Goal: Task Accomplishment & Management: Manage account settings

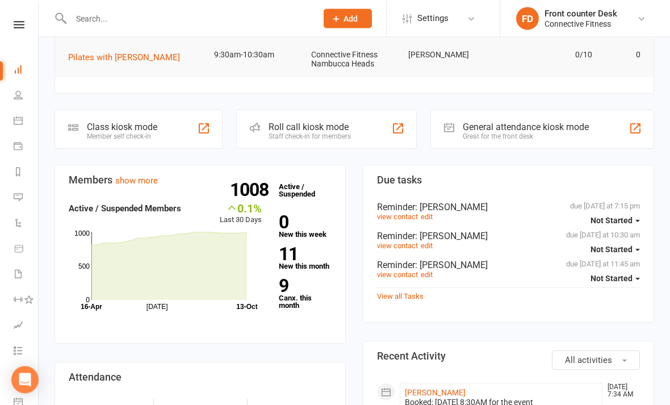
scroll to position [221, 0]
click at [404, 242] on link "view contact" at bounding box center [397, 245] width 41 height 9
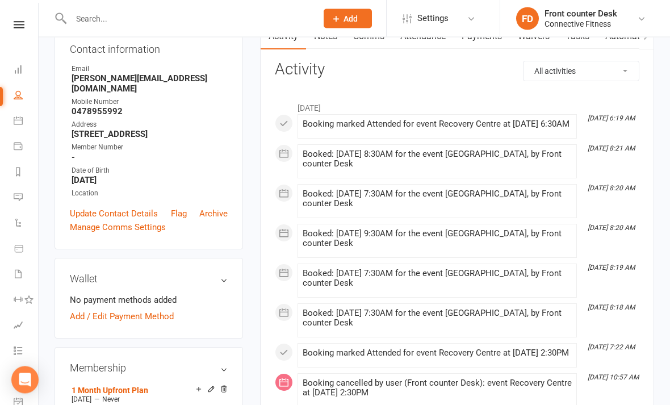
scroll to position [127, 0]
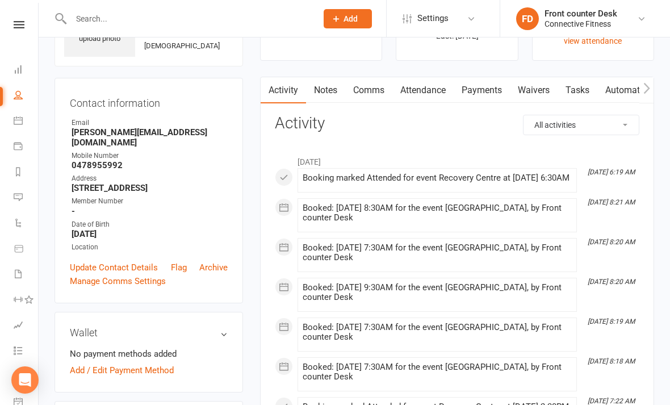
click at [491, 85] on link "Payments" at bounding box center [481, 90] width 56 height 26
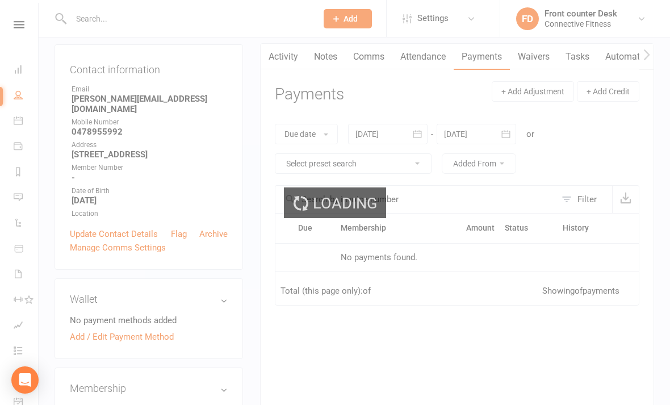
scroll to position [114, 0]
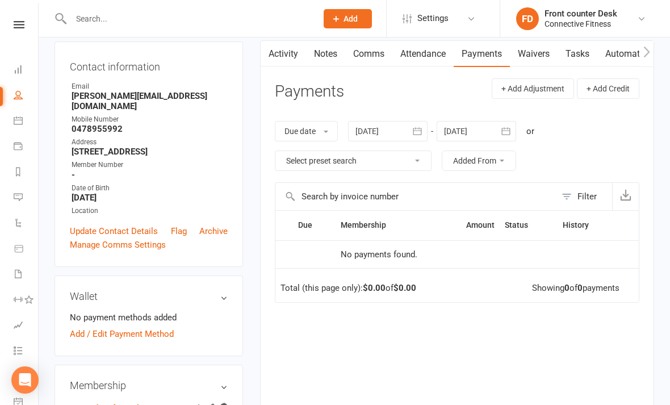
click at [422, 134] on icon "button" at bounding box center [416, 130] width 11 height 11
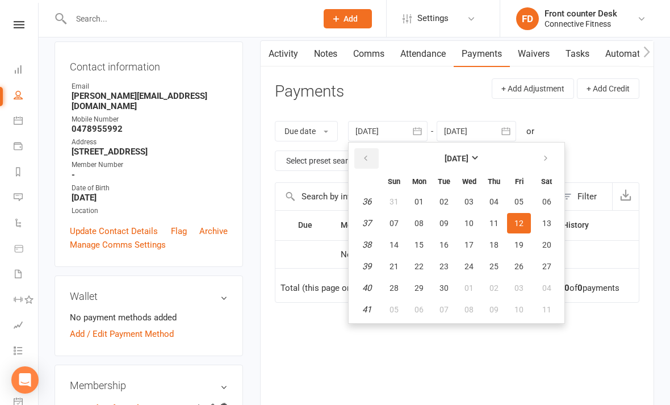
click at [369, 157] on icon "button" at bounding box center [366, 158] width 8 height 9
click at [364, 164] on button "button" at bounding box center [366, 158] width 24 height 20
click at [360, 165] on button "button" at bounding box center [366, 158] width 24 height 20
click at [362, 160] on button "button" at bounding box center [366, 158] width 24 height 20
click at [396, 220] on span "04" at bounding box center [393, 222] width 9 height 9
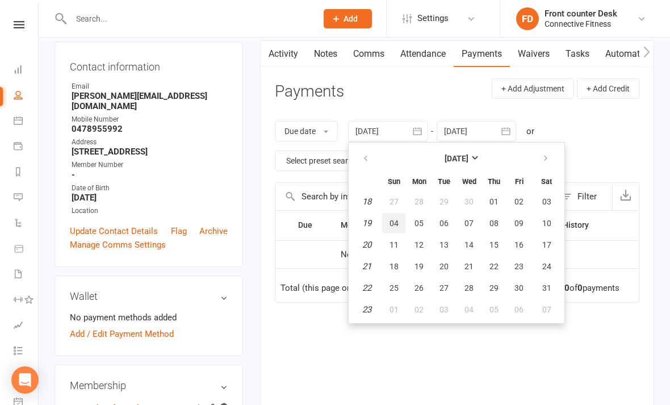
type input "[DATE]"
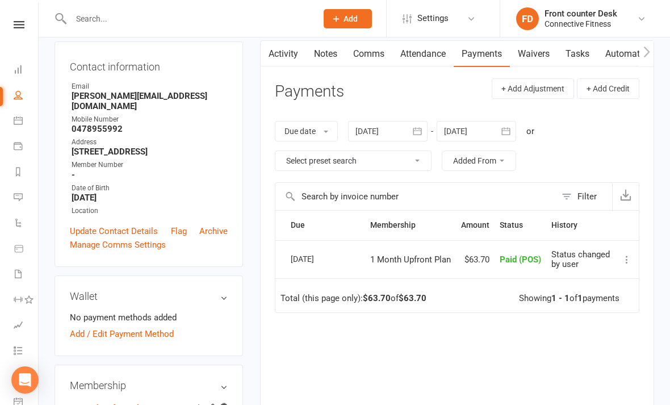
click at [574, 56] on link "Tasks" at bounding box center [577, 54] width 40 height 26
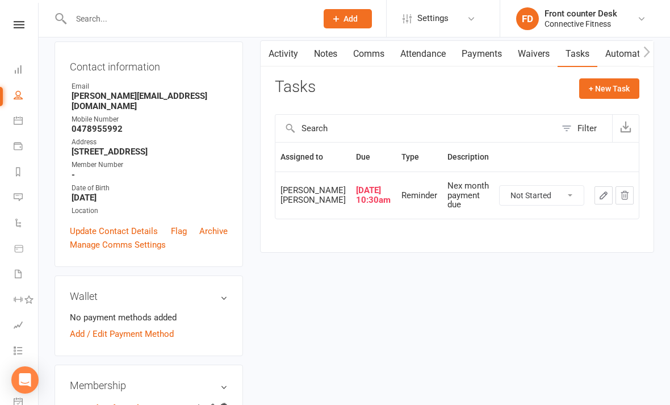
click at [604, 196] on icon "button" at bounding box center [603, 195] width 7 height 7
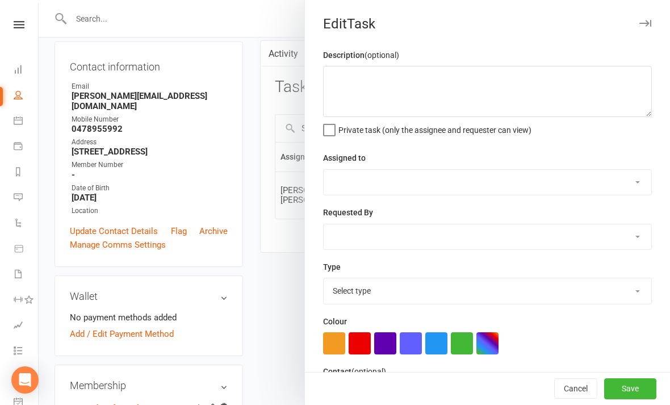
type textarea "Nex month payment due"
select select "43994"
select select "45139"
type input "[DATE]"
type input "10:30am"
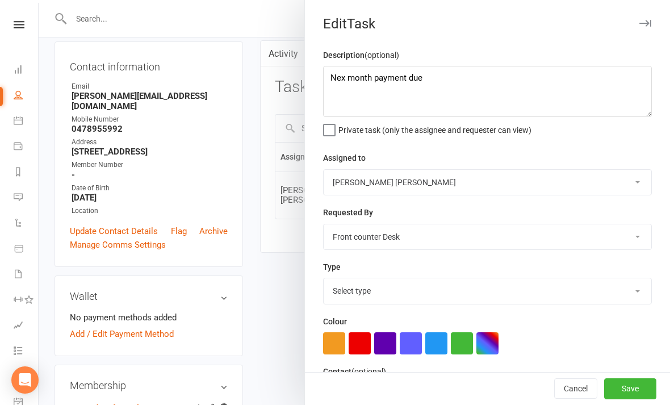
checkbox input "true"
select select "19808"
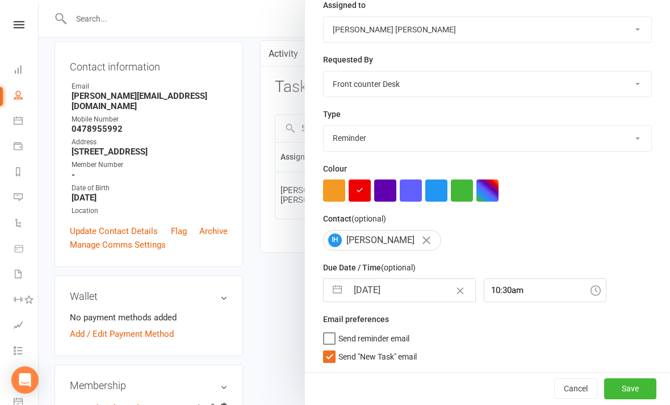
scroll to position [155, 0]
click at [334, 292] on button "button" at bounding box center [337, 290] width 20 height 23
select select "8"
select select "2025"
select select "9"
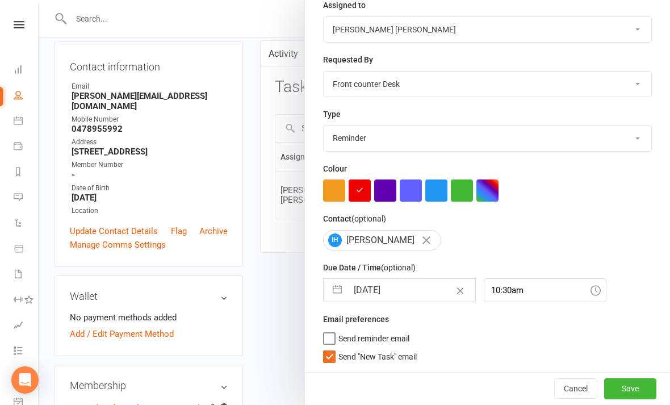
select select "2025"
select select "10"
select select "2025"
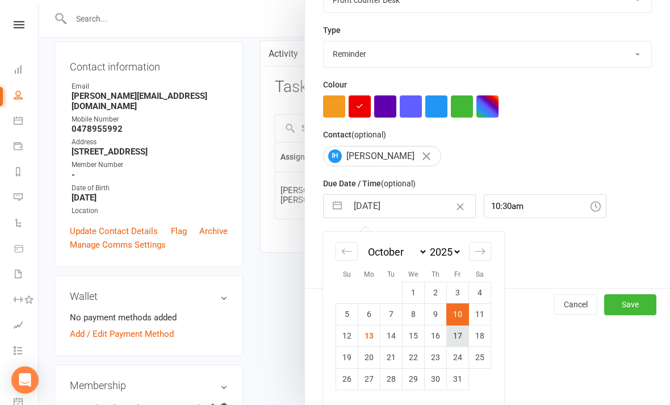
click at [455, 338] on td "17" at bounding box center [458, 336] width 22 height 22
type input "[DATE]"
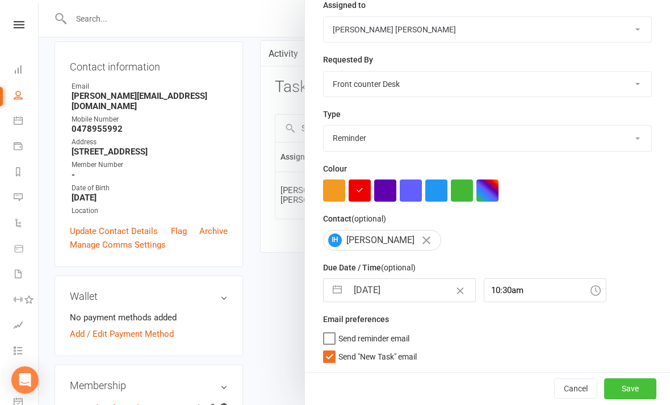
click at [637, 379] on button "Save" at bounding box center [630, 388] width 52 height 20
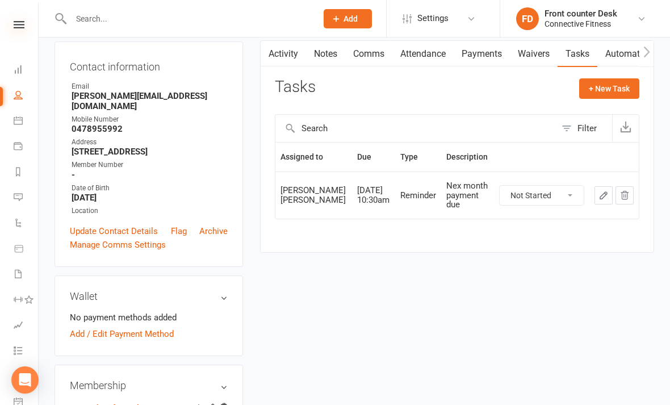
click at [23, 27] on icon at bounding box center [19, 24] width 11 height 7
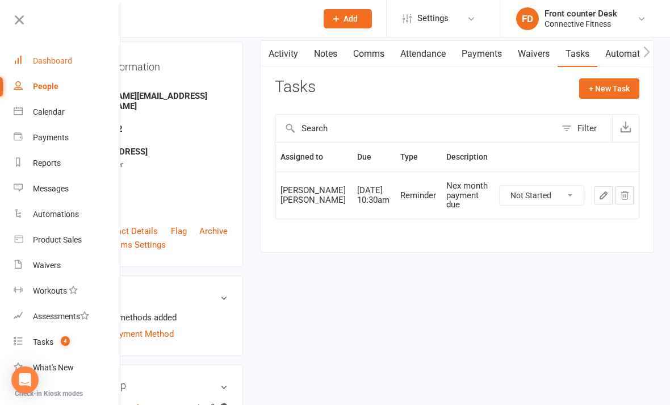
click at [34, 57] on div "Dashboard" at bounding box center [52, 60] width 39 height 9
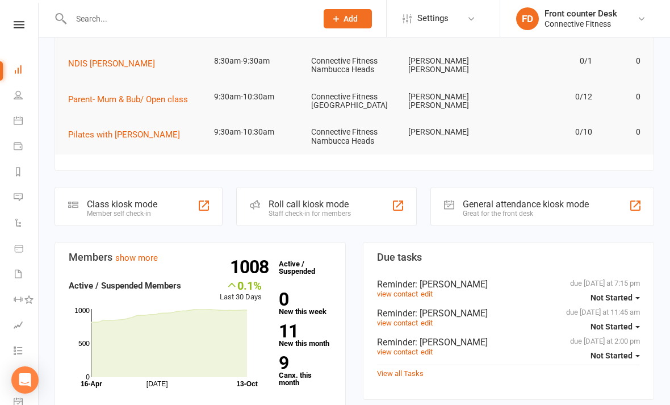
scroll to position [208, 0]
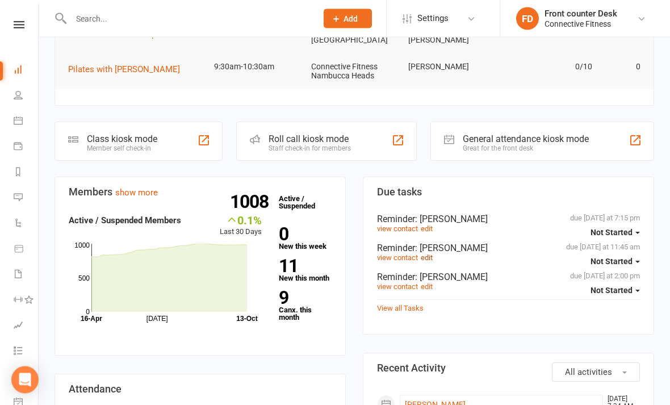
click at [427, 254] on link "edit" at bounding box center [427, 258] width 12 height 9
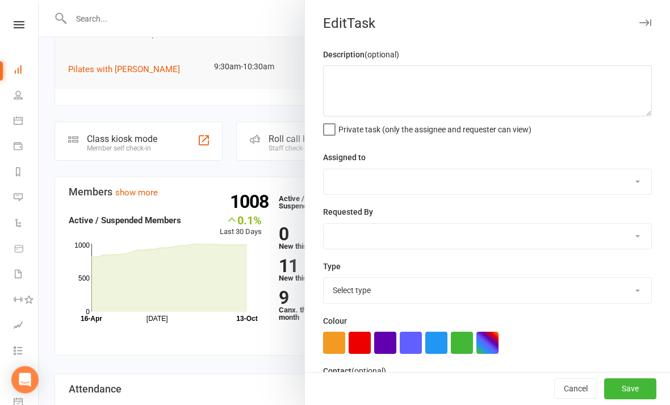
scroll to position [209, 0]
type textarea "1 month membership payment due"
select select "43994"
select select "45139"
type input "[DATE]"
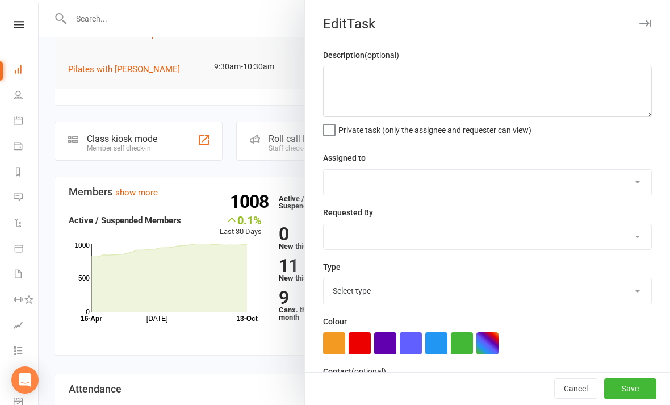
type input "11:45am"
checkbox input "true"
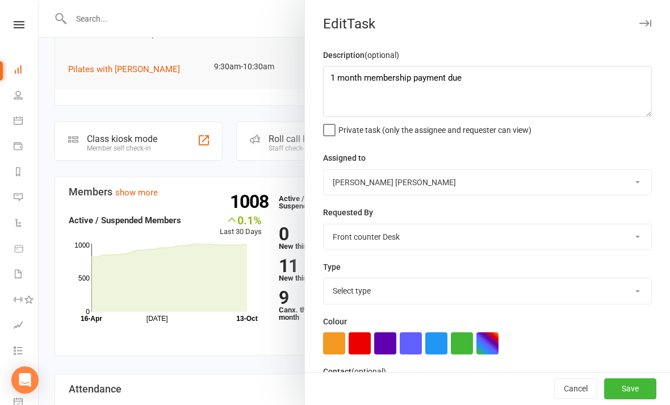
select select "19808"
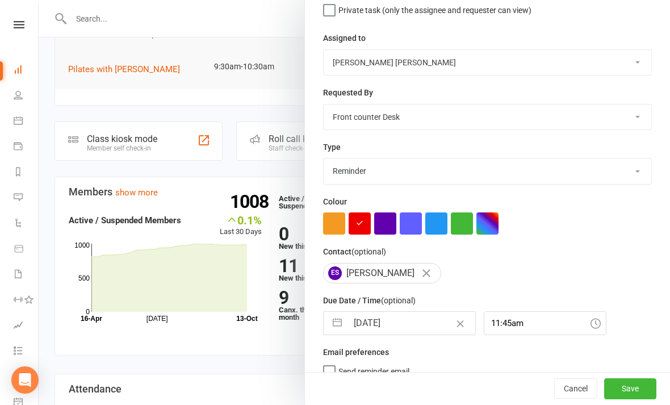
scroll to position [119, 0]
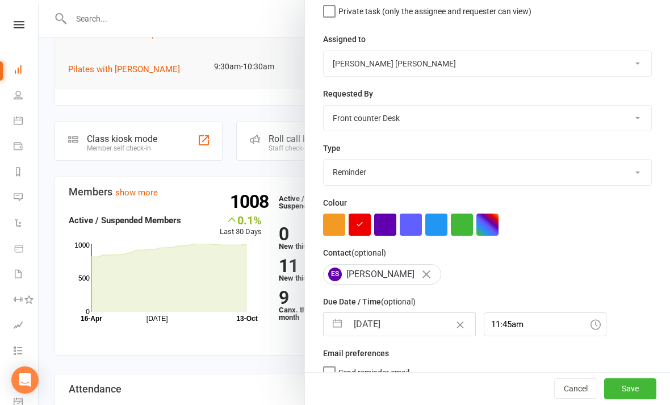
click at [341, 322] on button "button" at bounding box center [337, 324] width 20 height 23
select select "8"
select select "2025"
select select "9"
select select "2025"
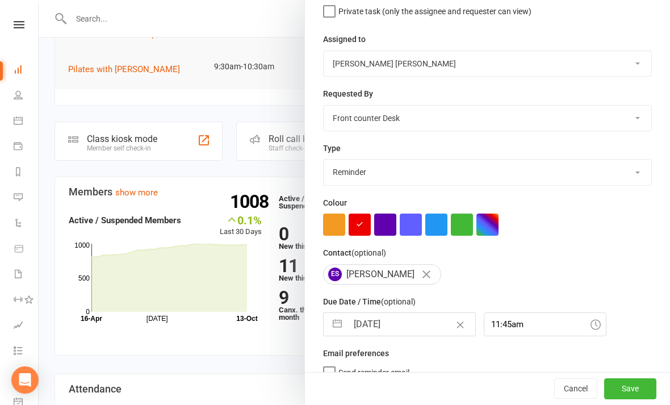
select select "10"
select select "2025"
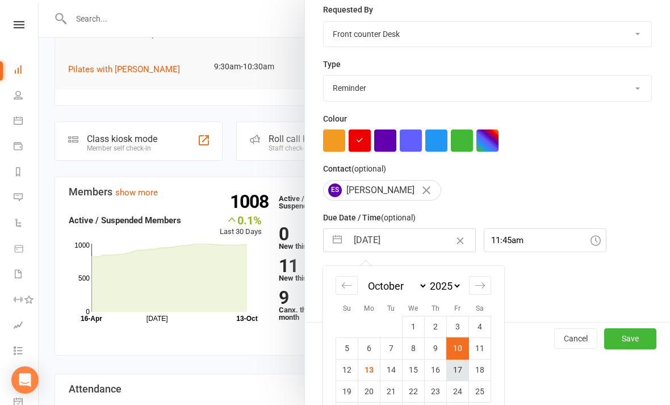
click at [455, 376] on td "17" at bounding box center [458, 370] width 22 height 22
type input "[DATE]"
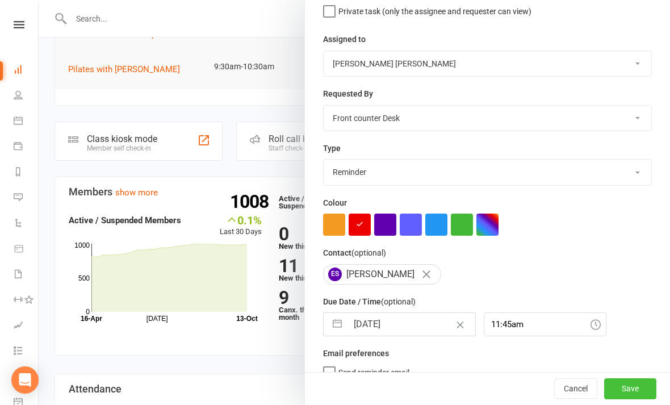
click at [641, 399] on button "Save" at bounding box center [630, 389] width 52 height 20
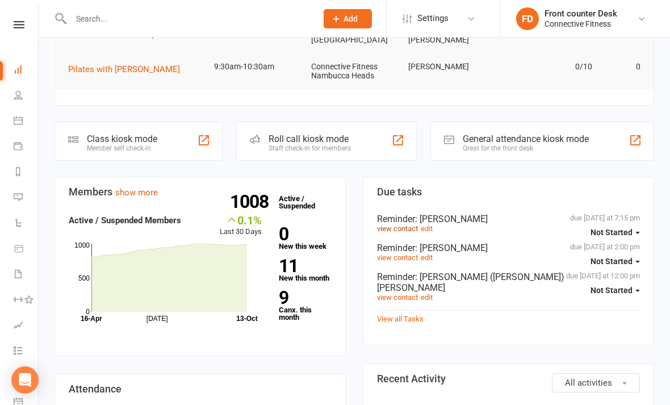
click at [407, 224] on link "view contact" at bounding box center [397, 228] width 41 height 9
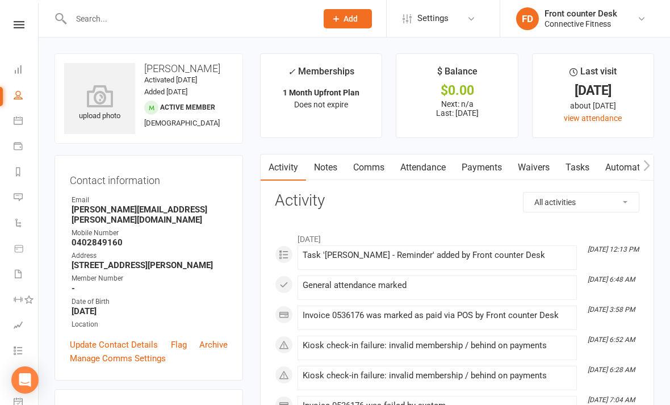
click at [537, 171] on link "Waivers" at bounding box center [534, 167] width 48 height 26
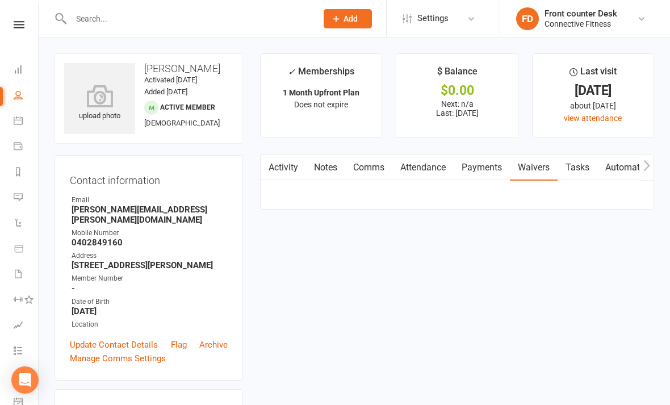
scroll to position [36, 0]
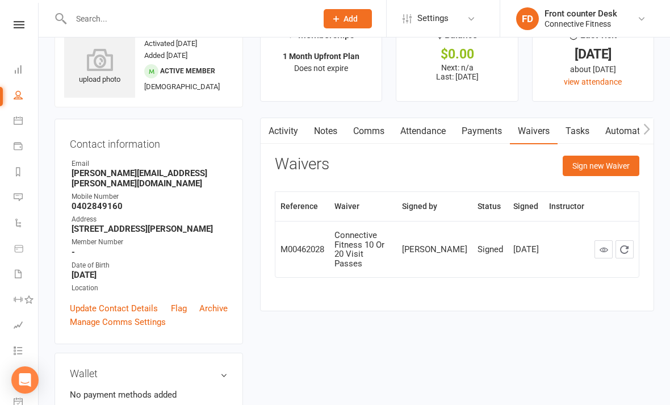
click at [476, 123] on link "Payments" at bounding box center [481, 131] width 56 height 26
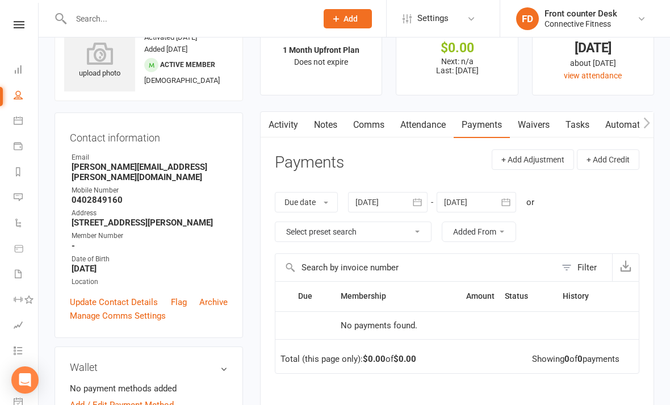
scroll to position [45, 0]
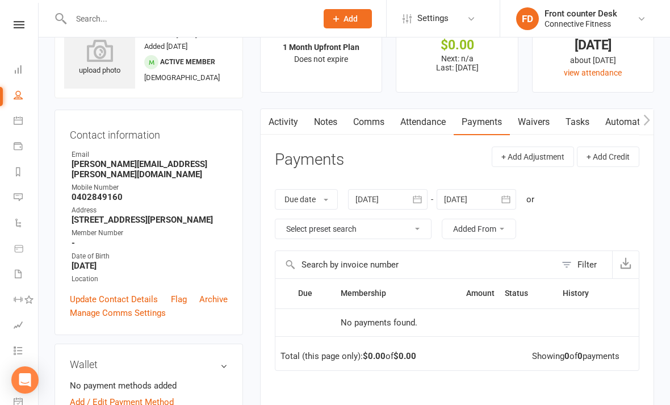
click at [415, 203] on icon "button" at bounding box center [416, 199] width 11 height 11
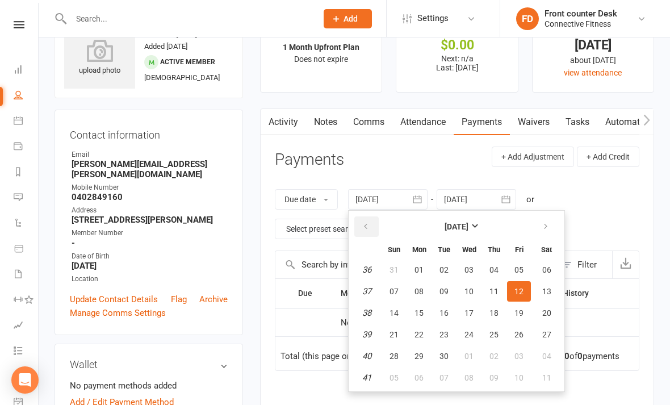
click at [363, 224] on button "button" at bounding box center [366, 226] width 24 height 20
click at [366, 232] on button "button" at bounding box center [366, 226] width 24 height 20
click at [362, 229] on button "button" at bounding box center [366, 226] width 24 height 20
click at [365, 226] on icon "button" at bounding box center [366, 226] width 8 height 9
click at [403, 296] on button "04" at bounding box center [394, 291] width 24 height 20
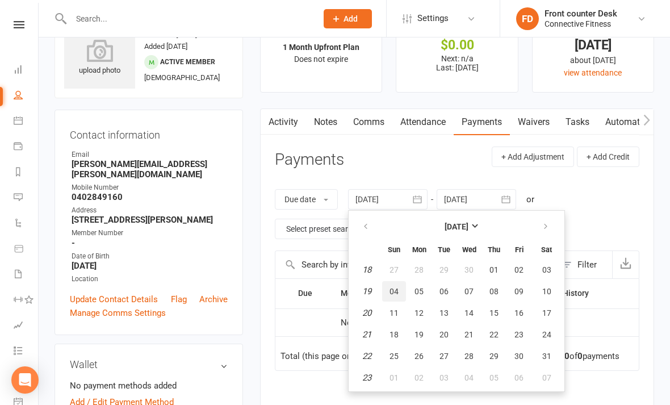
type input "[DATE]"
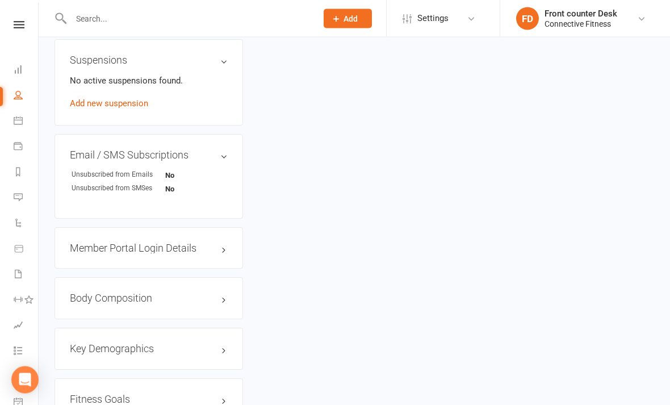
scroll to position [701, 0]
click at [16, 27] on icon at bounding box center [19, 24] width 11 height 7
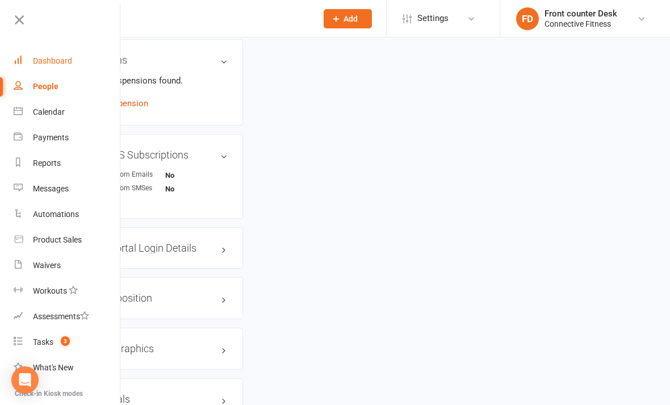
click at [68, 56] on link "Dashboard" at bounding box center [67, 61] width 107 height 26
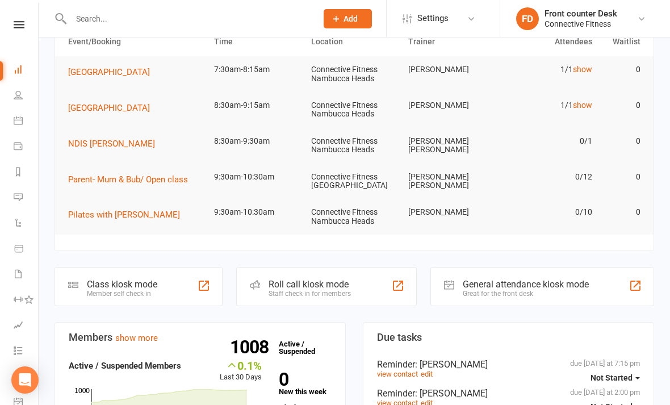
scroll to position [212, 0]
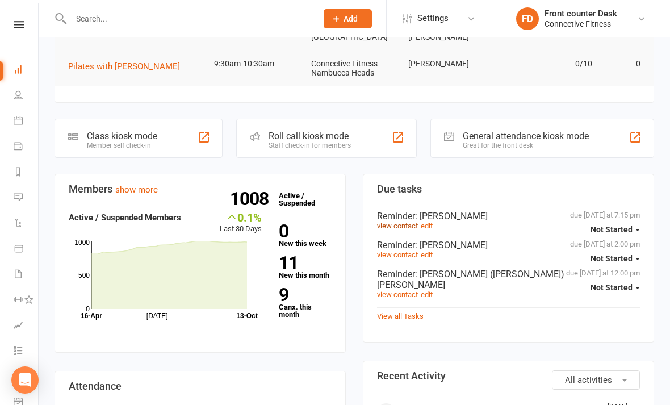
click at [400, 227] on link "view contact" at bounding box center [397, 225] width 41 height 9
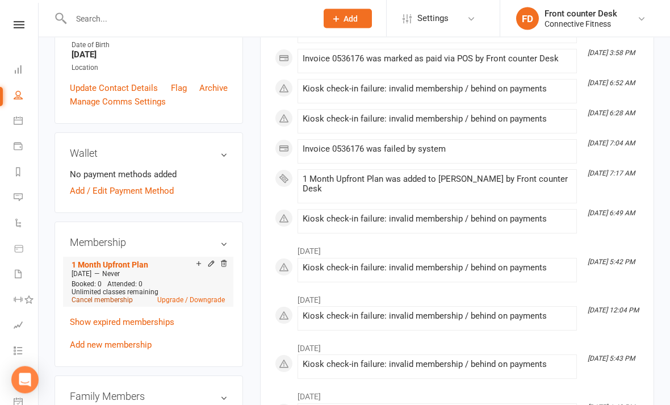
scroll to position [257, 0]
click at [112, 296] on link "Cancel membership" at bounding box center [102, 300] width 61 height 8
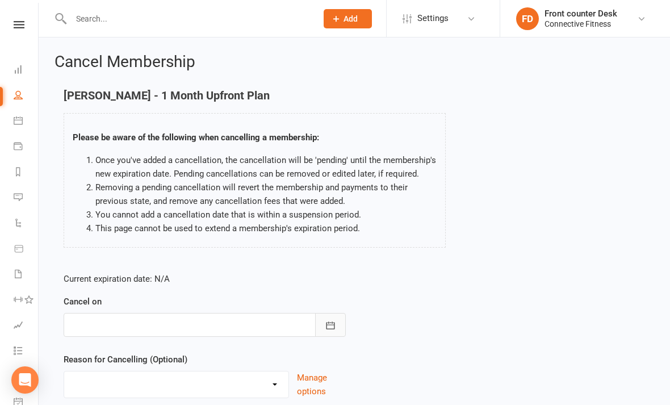
click at [332, 320] on icon "button" at bounding box center [330, 325] width 11 height 11
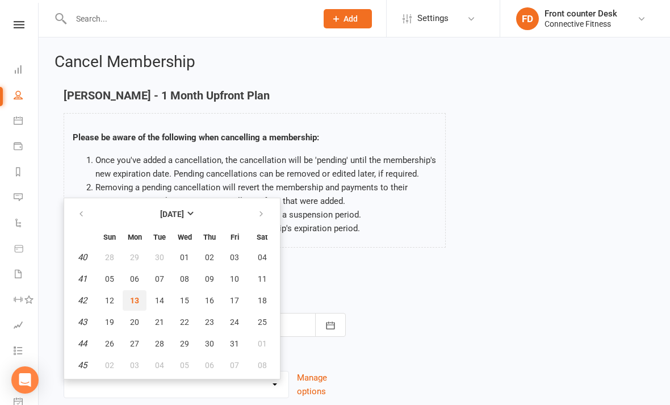
click at [131, 305] on button "13" at bounding box center [135, 300] width 24 height 20
type input "[DATE]"
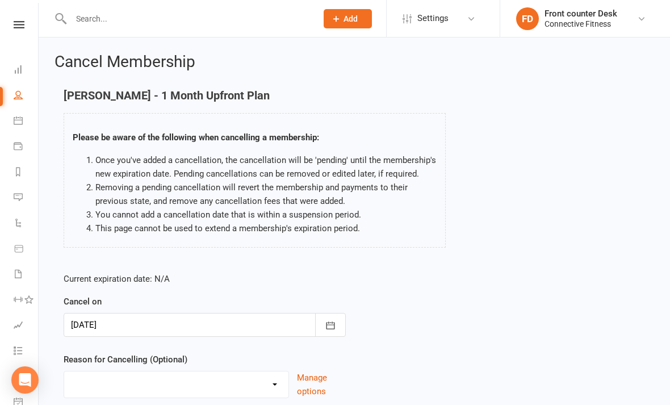
click at [272, 383] on select "Holiday Injury Member request at Facility Member request Via email Member reque…" at bounding box center [176, 382] width 224 height 23
select select "5"
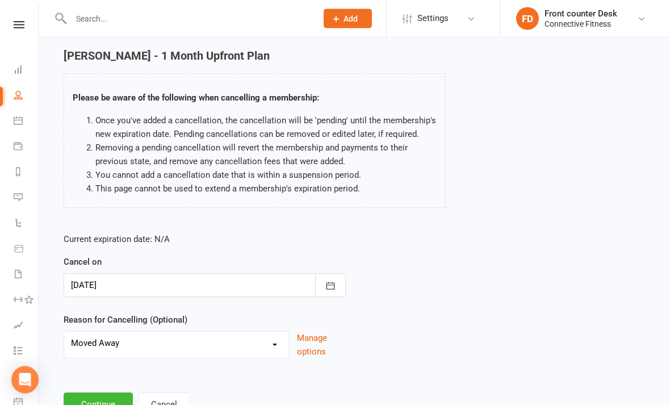
scroll to position [43, 0]
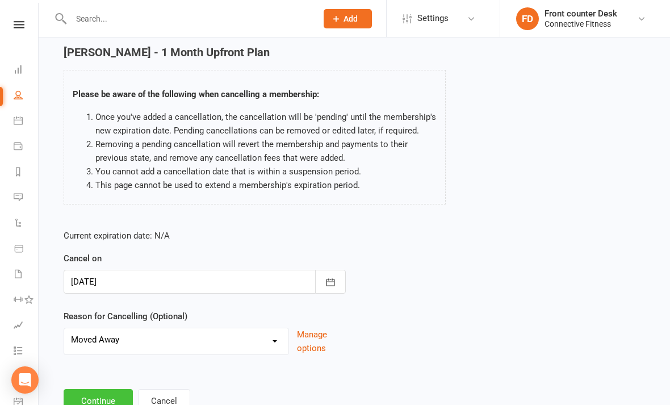
click at [108, 402] on button "Continue" at bounding box center [98, 401] width 69 height 24
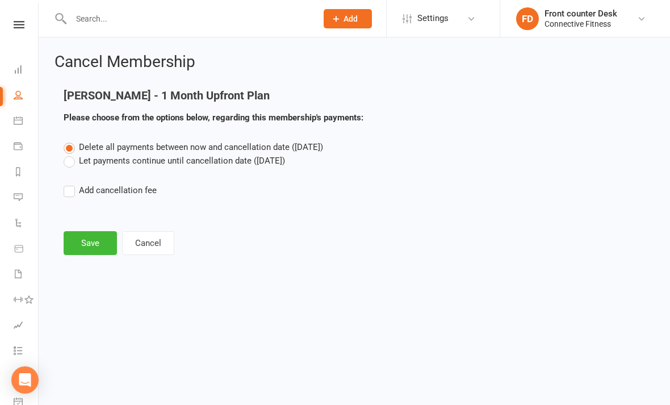
scroll to position [0, 0]
click at [102, 244] on button "Save" at bounding box center [90, 243] width 53 height 24
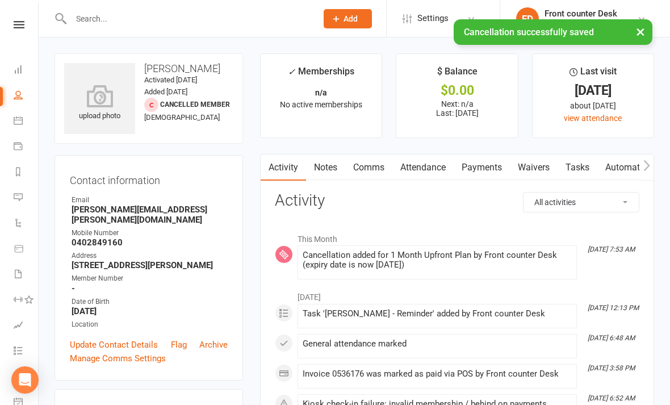
click at [579, 165] on link "Tasks" at bounding box center [577, 167] width 40 height 26
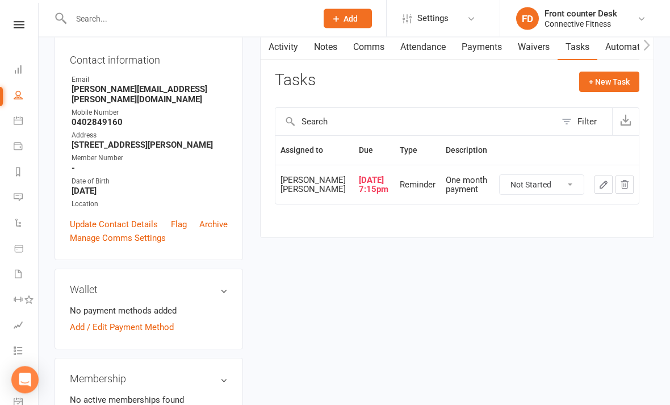
scroll to position [120, 0]
click at [600, 187] on icon "button" at bounding box center [603, 184] width 10 height 10
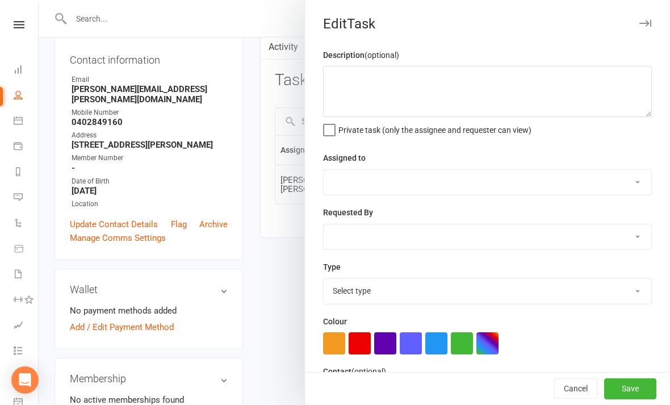
type textarea "One month payment"
select select "43994"
select select "45139"
type input "[DATE]"
type input "7:15pm"
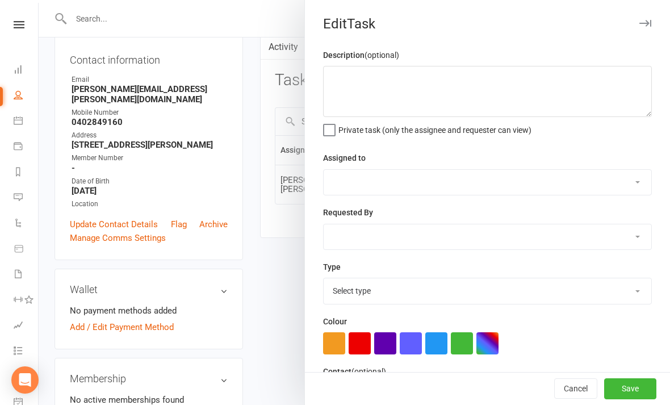
checkbox input "true"
select select "19808"
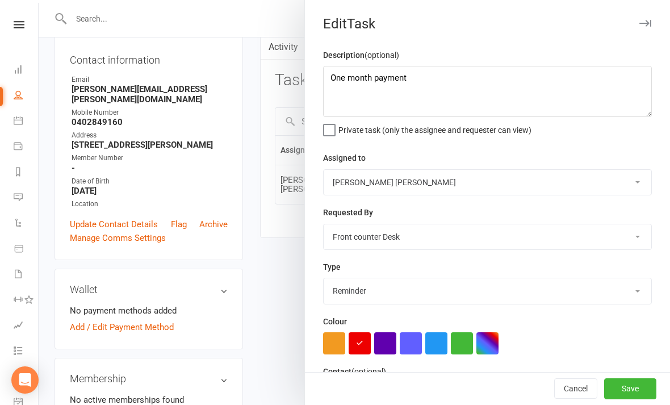
scroll to position [0, 0]
click at [570, 404] on div "Cancel Save" at bounding box center [487, 388] width 365 height 32
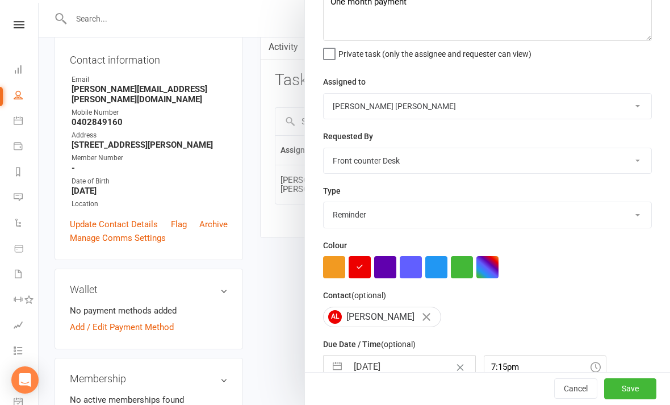
scroll to position [99, 0]
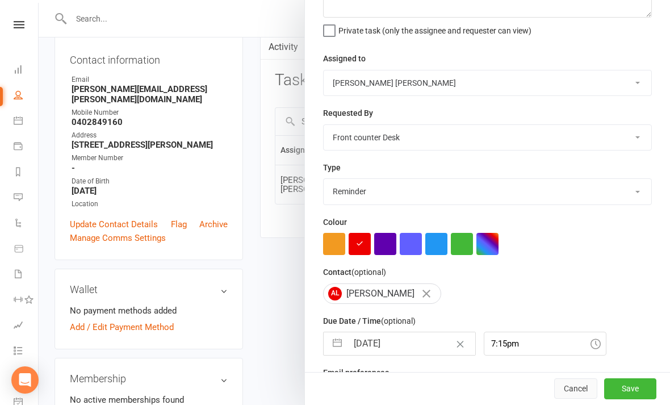
click at [570, 399] on button "Cancel" at bounding box center [575, 389] width 43 height 20
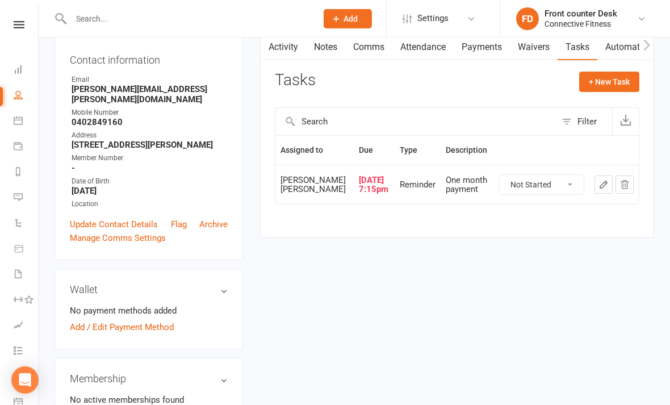
click at [565, 186] on select "Not Started In Progress Waiting Complete" at bounding box center [541, 184] width 84 height 19
select select "unstarted"
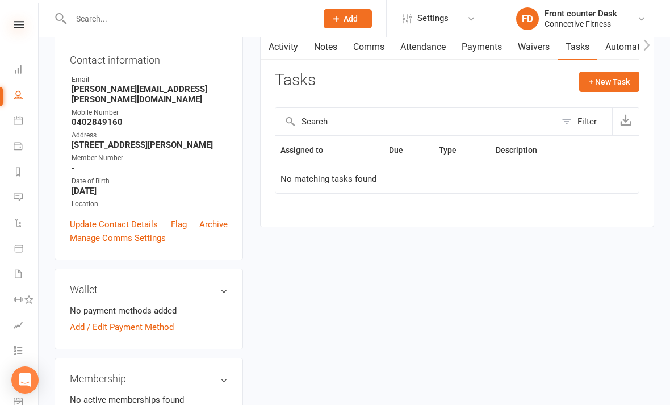
click at [14, 26] on icon at bounding box center [19, 24] width 11 height 7
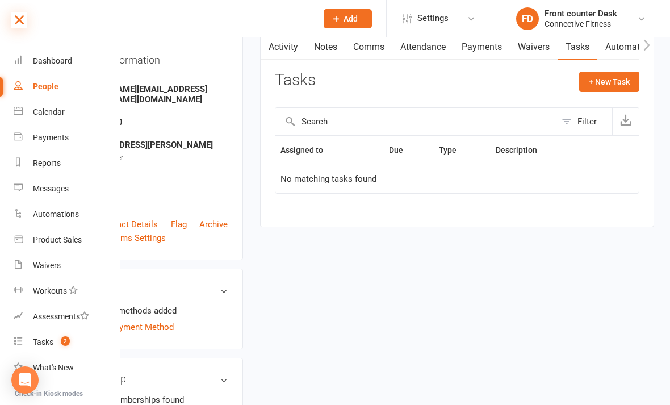
click at [22, 27] on icon at bounding box center [19, 20] width 16 height 16
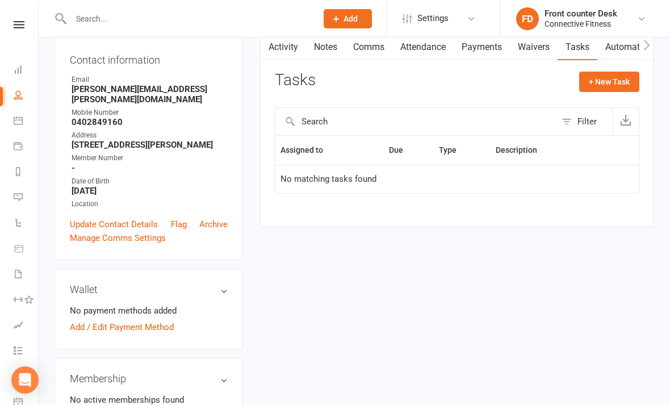
click at [30, 24] on link at bounding box center [19, 24] width 40 height 7
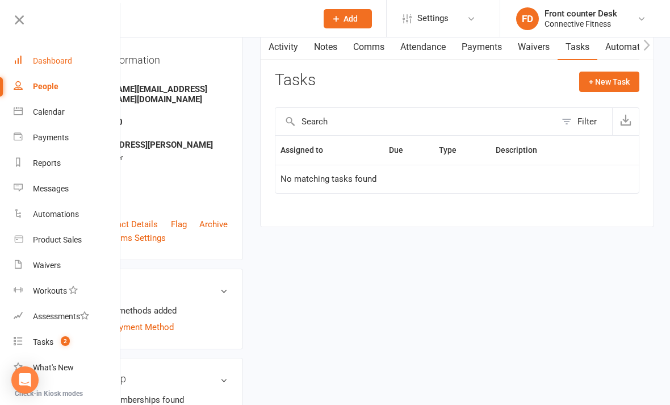
click at [57, 61] on div "Dashboard" at bounding box center [52, 60] width 39 height 9
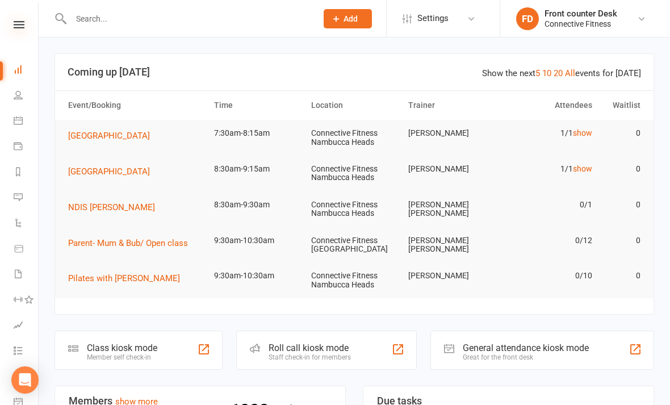
click at [14, 24] on icon at bounding box center [19, 24] width 11 height 7
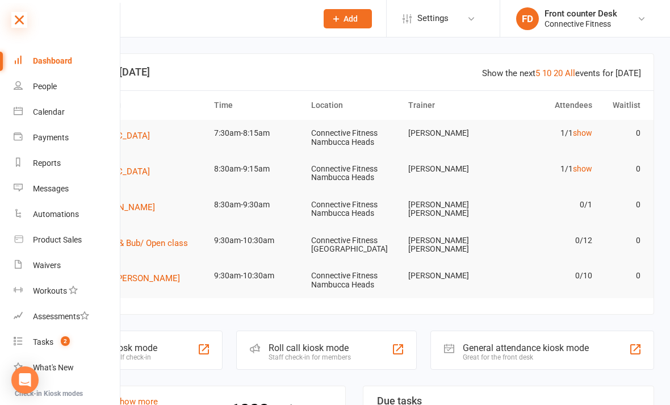
click at [11, 19] on icon at bounding box center [19, 20] width 16 height 16
